Goal: Communication & Community: Connect with others

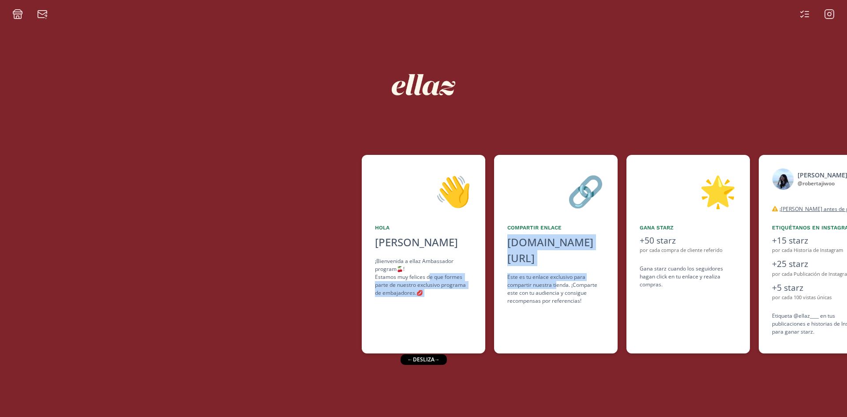
drag, startPoint x: 557, startPoint y: 268, endPoint x: 428, endPoint y: 276, distance: 129.9
click at [428, 276] on div "👋 [PERSON_NAME] [PERSON_NAME] ¡Bienvenida a ellaz Ambassador program🍒! Estamos …" at bounding box center [423, 253] width 847 height 207
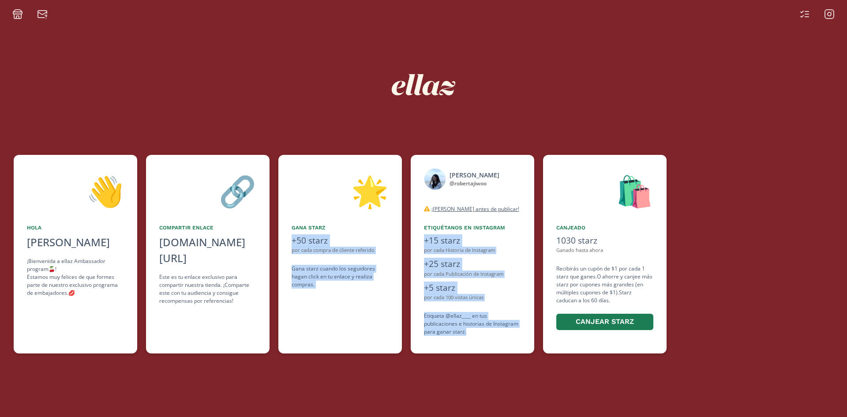
drag, startPoint x: 606, startPoint y: 338, endPoint x: 537, endPoint y: 266, distance: 99.5
click at [489, 335] on div "👋 [PERSON_NAME] [PERSON_NAME] ¡Bienvenida a ellaz Ambassador program🍒! Estamos …" at bounding box center [423, 253] width 847 height 207
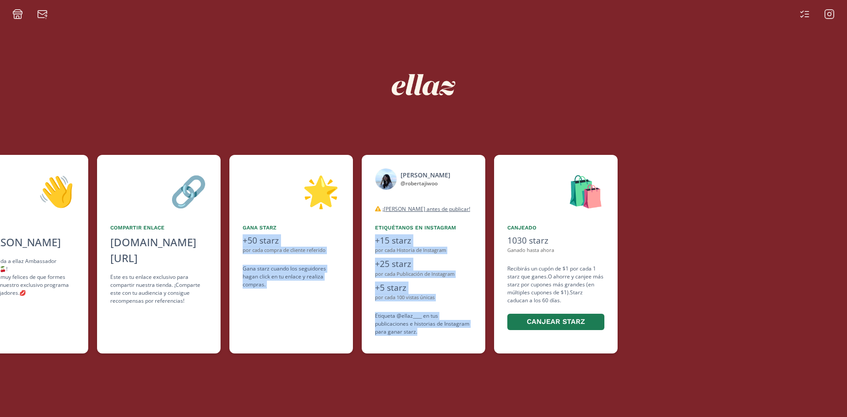
click at [804, 15] on icon at bounding box center [804, 14] width 11 height 11
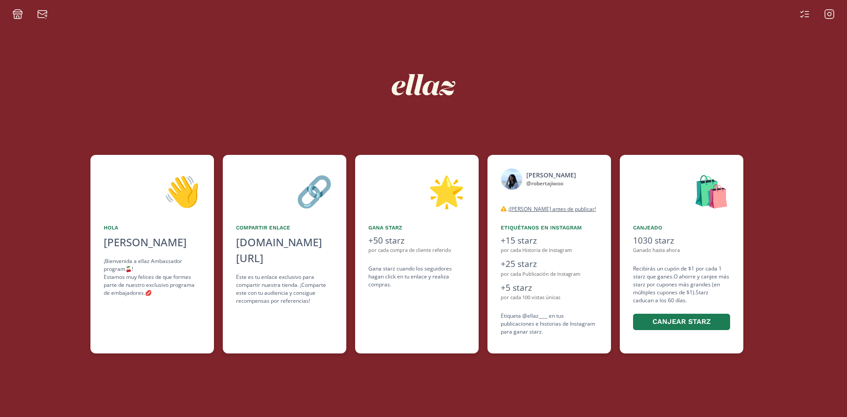
scroll to position [0, 324]
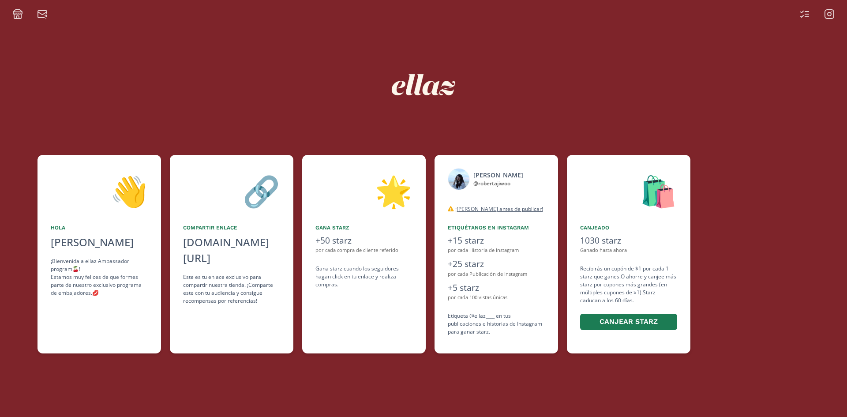
drag, startPoint x: 661, startPoint y: 229, endPoint x: 553, endPoint y: 232, distance: 108.1
click at [553, 232] on div "👋 [PERSON_NAME] [PERSON_NAME] ¡Bienvenida a ellaz Ambassador program🍒! Estamos …" at bounding box center [423, 253] width 847 height 207
click at [806, 14] on icon at bounding box center [807, 14] width 4 height 0
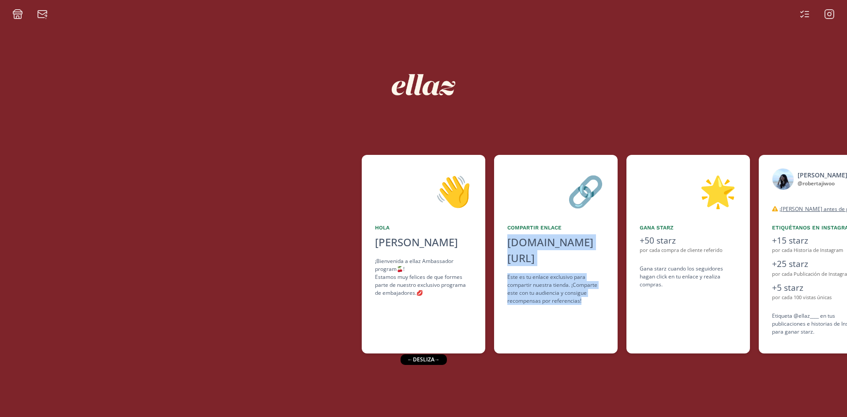
drag, startPoint x: 592, startPoint y: 285, endPoint x: 479, endPoint y: 303, distance: 114.3
click at [480, 303] on div "👋 [PERSON_NAME] [PERSON_NAME] ¡Bienvenida a ellaz Ambassador program🍒! Estamos …" at bounding box center [423, 253] width 847 height 207
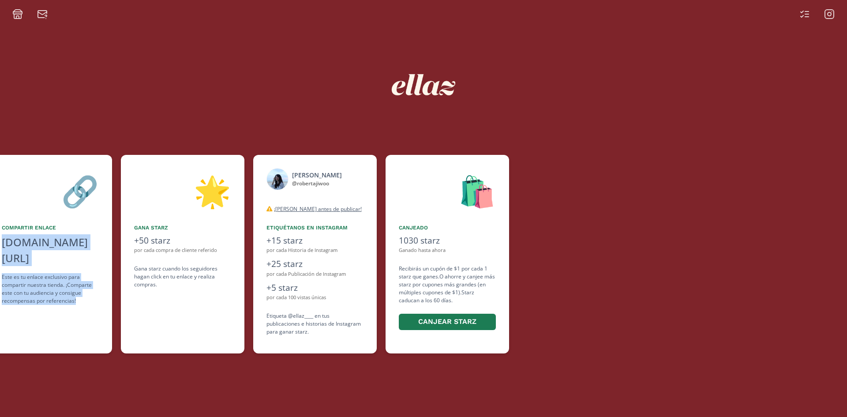
scroll to position [0, 538]
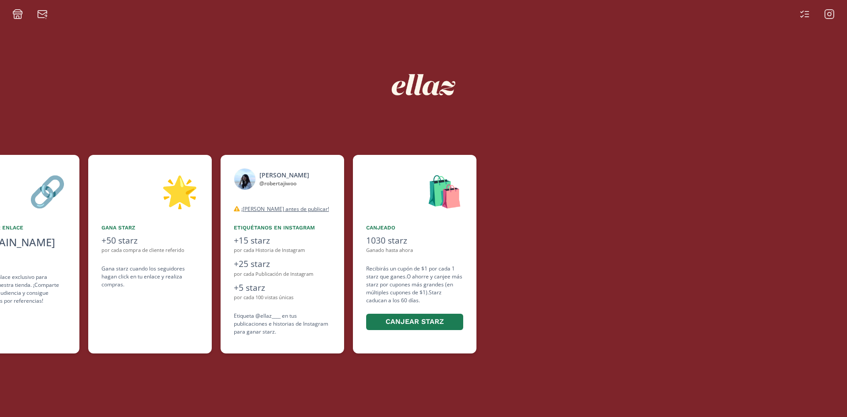
click at [330, 368] on div "👋 [PERSON_NAME] [PERSON_NAME] ¡Bienvenida a ellaz Ambassador program🍒! Estamos …" at bounding box center [423, 217] width 847 height 397
click at [799, 14] on icon at bounding box center [804, 14] width 11 height 11
